Goal: Information Seeking & Learning: Check status

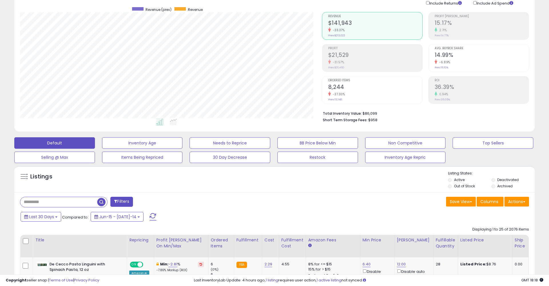
scroll to position [43, 0]
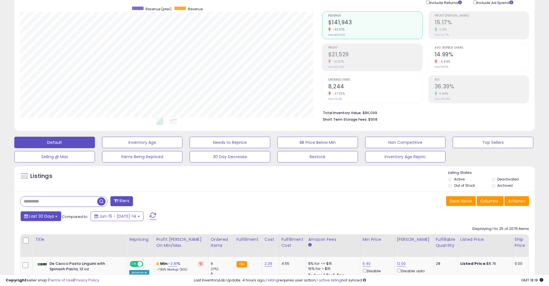
click at [58, 217] on button "Last 30 Days" at bounding box center [41, 216] width 41 height 10
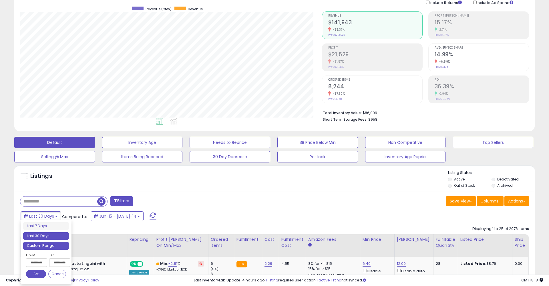
click at [60, 244] on li "Custom Range" at bounding box center [46, 246] width 46 height 8
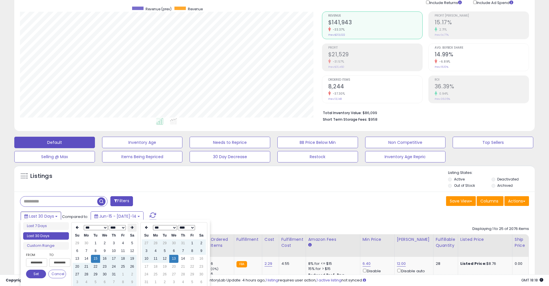
click at [131, 227] on icon at bounding box center [132, 227] width 3 height 3
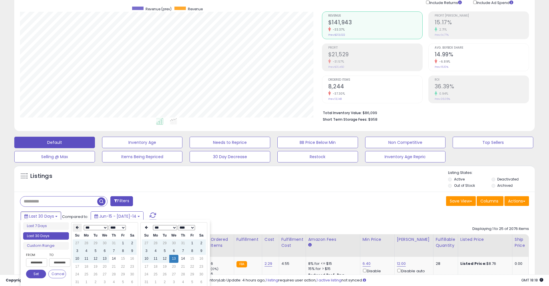
click at [75, 228] on th at bounding box center [77, 228] width 9 height 8
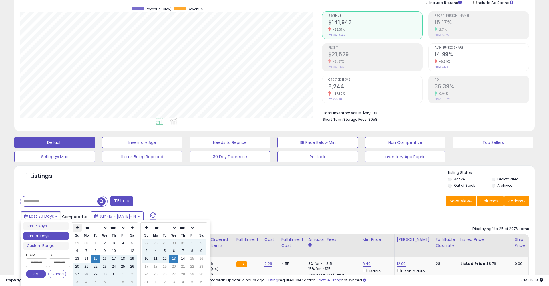
click at [75, 228] on th at bounding box center [77, 228] width 9 height 8
click at [132, 228] on icon at bounding box center [132, 227] width 3 height 3
click at [76, 248] on td "6" at bounding box center [77, 251] width 9 height 8
type input "**********"
click at [165, 225] on th "*** *** ****" at bounding box center [174, 228] width 46 height 8
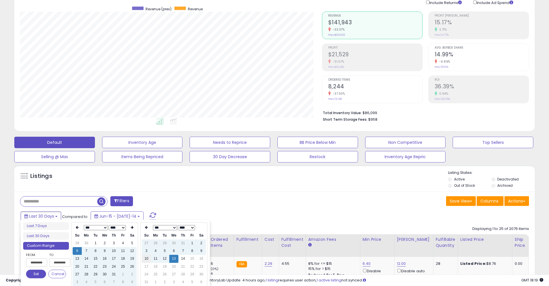
type input "**********"
click at [147, 257] on td "10" at bounding box center [146, 259] width 9 height 8
type input "**********"
click at [41, 271] on button "Set" at bounding box center [36, 274] width 20 height 9
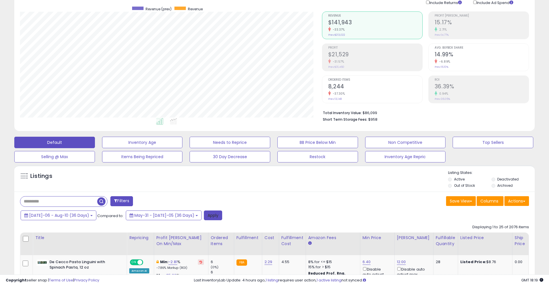
click at [204, 214] on button "Apply" at bounding box center [213, 215] width 18 height 10
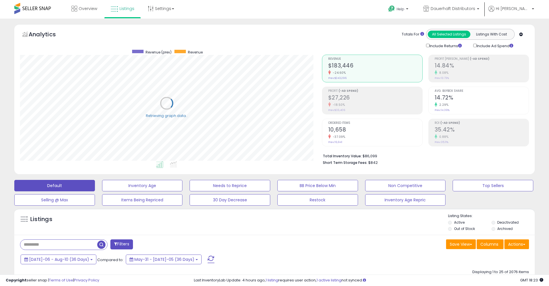
scroll to position [117, 302]
click at [472, 46] on div "Include Ad Spend" at bounding box center [496, 46] width 54 height 6
click at [476, 46] on div "Include Ad Spend" at bounding box center [496, 46] width 54 height 6
click at [472, 44] on div "Include Ad Spend" at bounding box center [496, 46] width 54 height 6
click at [373, 153] on li "Total Inventory Value: $86,099" at bounding box center [424, 155] width 202 height 7
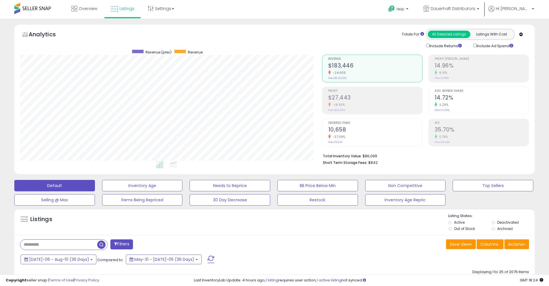
click at [373, 153] on li "Total Inventory Value: $86,099" at bounding box center [424, 155] width 202 height 7
click at [71, 263] on div "[DATE]-06 - Aug-10 (36 Days) Compared to: May-31 - [DATE]-05 (36 Days)" at bounding box center [210, 260] width 382 height 13
click at [71, 259] on span "[DATE]-06 - Aug-10 (36 Days)" at bounding box center [59, 259] width 60 height 6
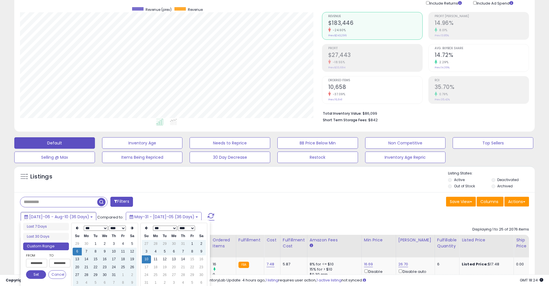
scroll to position [62, 0]
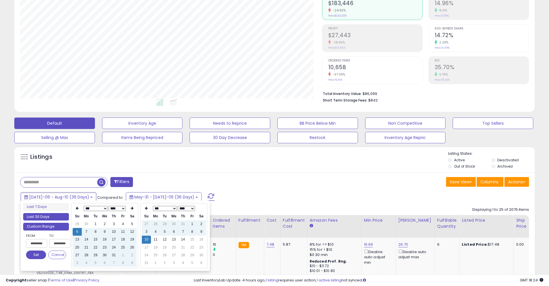
type input "**********"
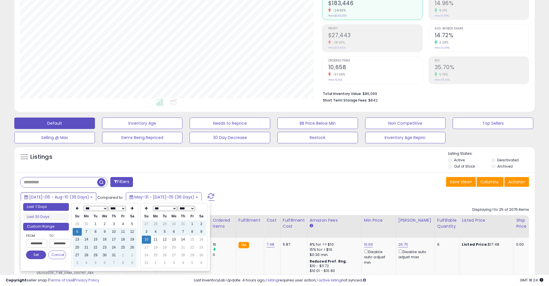
type input "**********"
click at [49, 207] on li "Last 7 Days" at bounding box center [46, 207] width 46 height 8
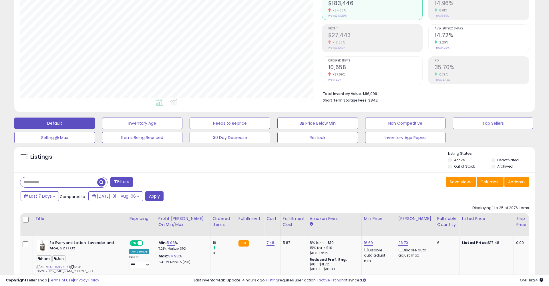
click at [158, 193] on div "Last 7 Days Compared to: [DATE]-31 - Aug-06 Apply" at bounding box center [210, 196] width 382 height 11
click at [147, 193] on button "Apply" at bounding box center [154, 196] width 18 height 10
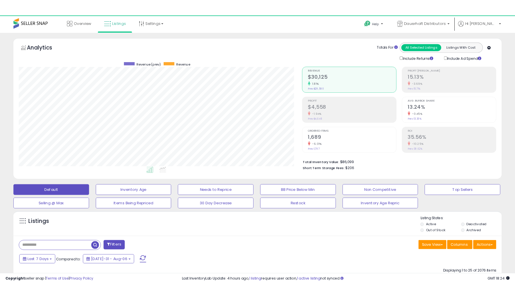
scroll to position [117, 302]
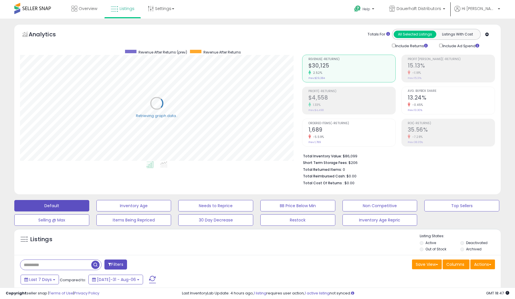
scroll to position [117, 282]
click at [438, 46] on div "Include Ad Spend" at bounding box center [462, 46] width 54 height 6
click at [98, 261] on span "button" at bounding box center [95, 264] width 8 height 8
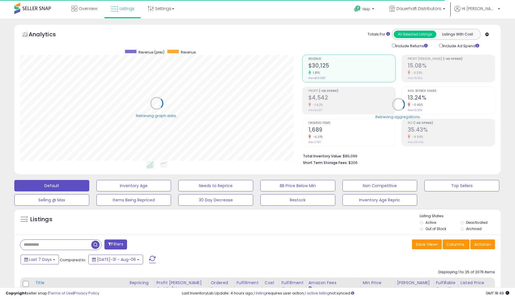
click at [50, 277] on th "Title" at bounding box center [80, 288] width 94 height 23
click at [50, 263] on div "Last 7 Days Compared to: [DATE]-31 - Aug-06" at bounding box center [197, 260] width 356 height 13
click at [52, 257] on button "Last 7 Days" at bounding box center [40, 259] width 38 height 10
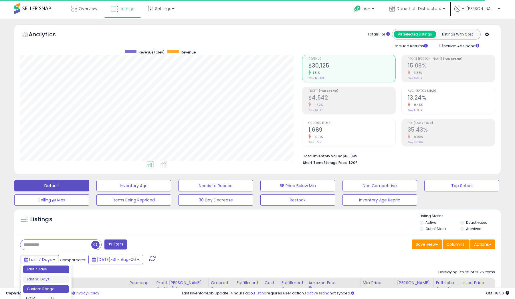
click at [54, 286] on li "Custom Range" at bounding box center [46, 289] width 46 height 8
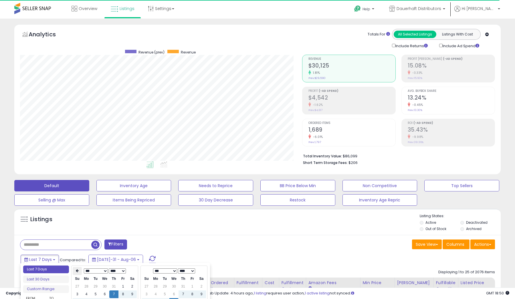
click at [79, 270] on th at bounding box center [77, 271] width 9 height 8
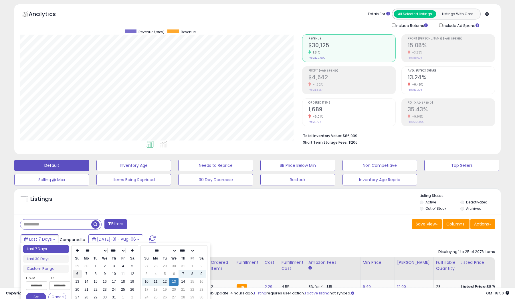
click at [79, 272] on td "6" at bounding box center [77, 274] width 9 height 8
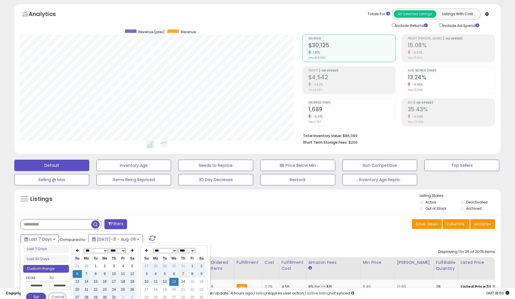
type input "**********"
click at [147, 281] on td "10" at bounding box center [146, 282] width 9 height 8
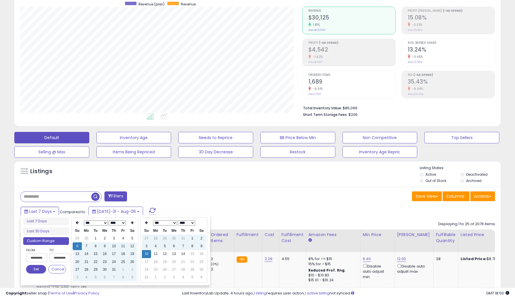
scroll to position [53, 0]
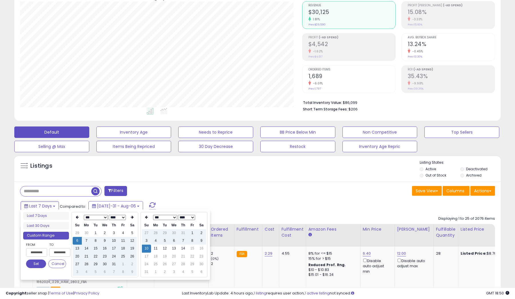
type input "**********"
click at [36, 261] on button "Set" at bounding box center [36, 263] width 20 height 9
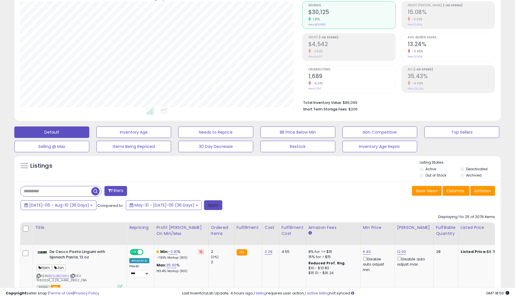
click at [204, 205] on button "Apply" at bounding box center [213, 205] width 18 height 10
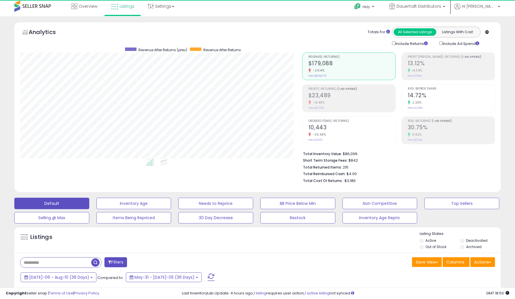
scroll to position [117, 282]
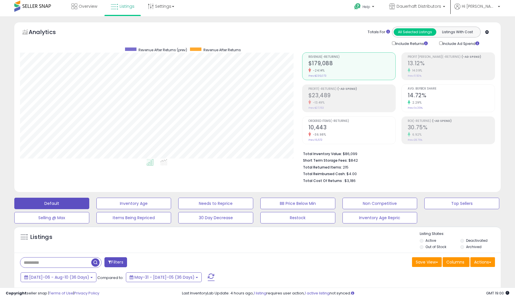
click at [355, 158] on span "$842" at bounding box center [352, 160] width 9 height 5
